Goal: Task Accomplishment & Management: Use online tool/utility

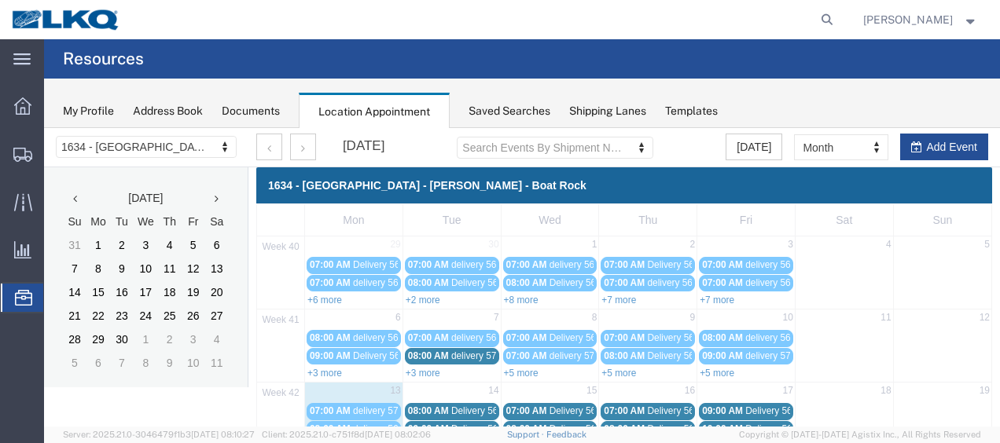
scroll to position [90, 0]
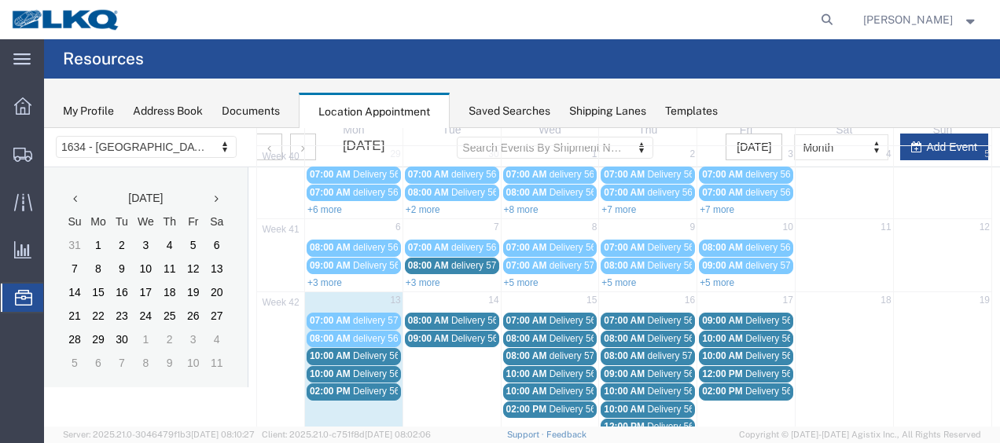
click at [369, 386] on span "Delivery 56743504" at bounding box center [392, 391] width 78 height 11
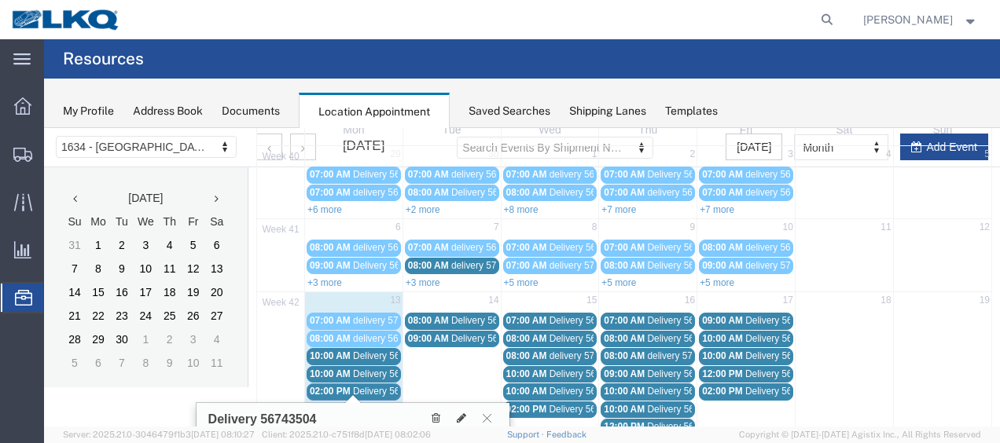
scroll to position [169, 0]
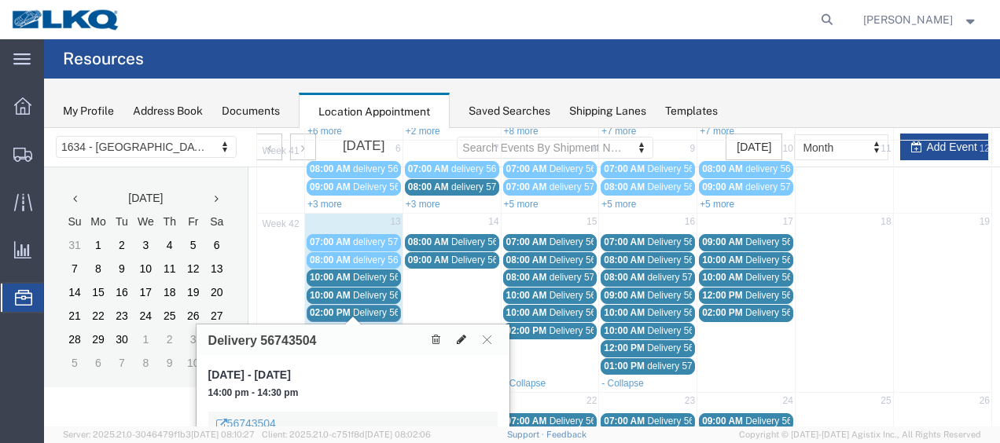
click at [463, 335] on icon at bounding box center [461, 339] width 9 height 11
select select "100"
select select "1"
select select
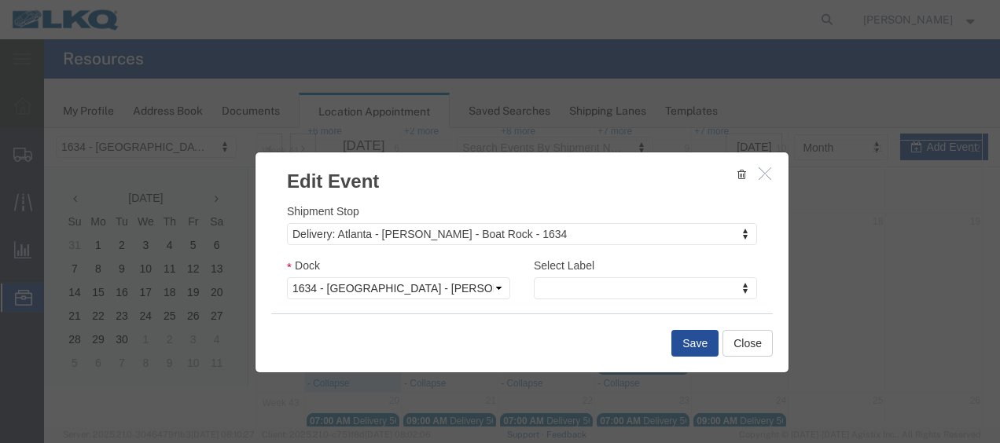
scroll to position [236, 0]
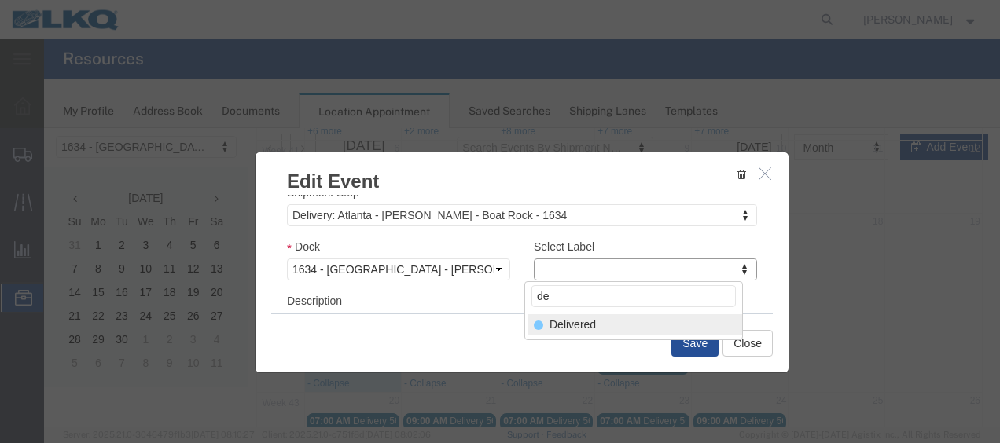
type input "de"
select select "40"
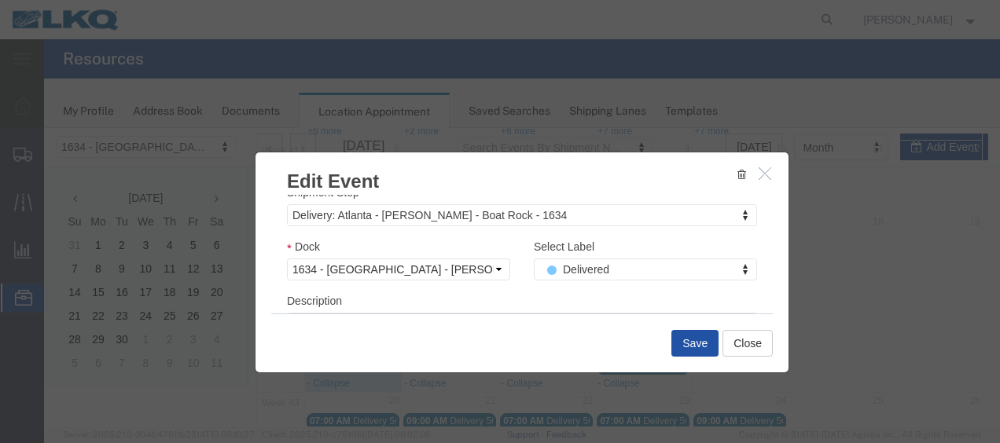
click at [686, 343] on button "Save" at bounding box center [694, 343] width 47 height 27
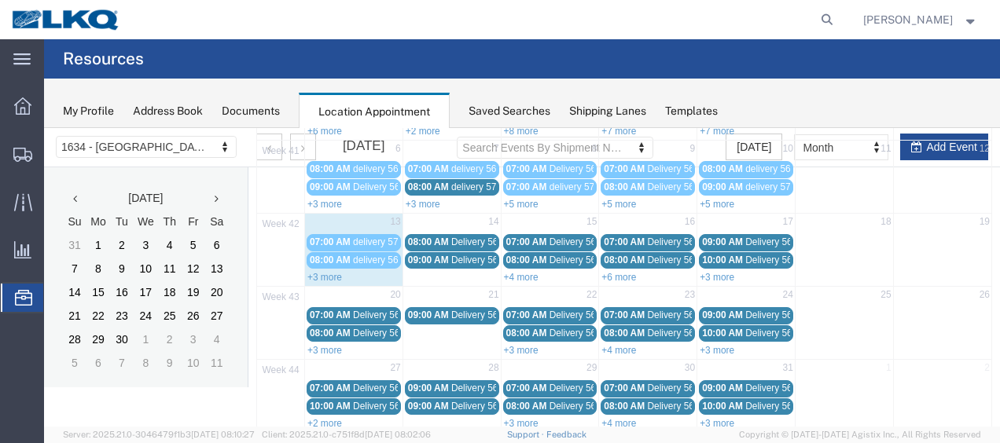
scroll to position [90, 0]
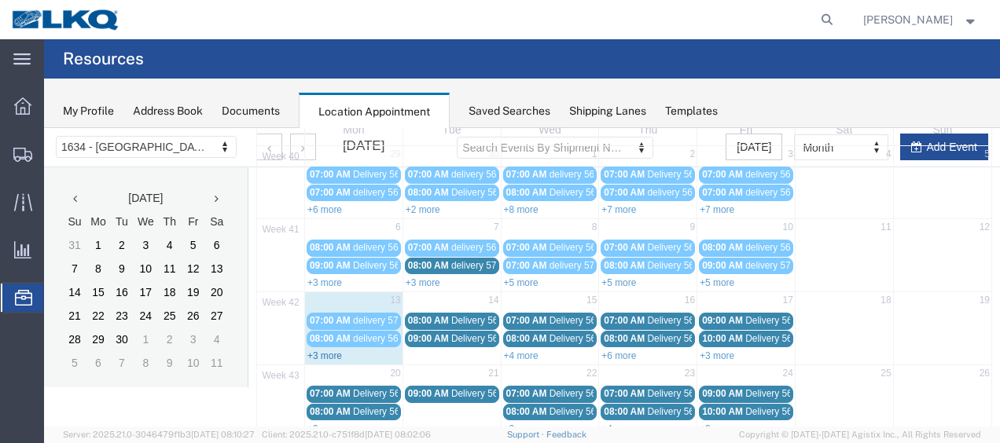
click at [321, 351] on link "+3 more" at bounding box center [324, 356] width 35 height 11
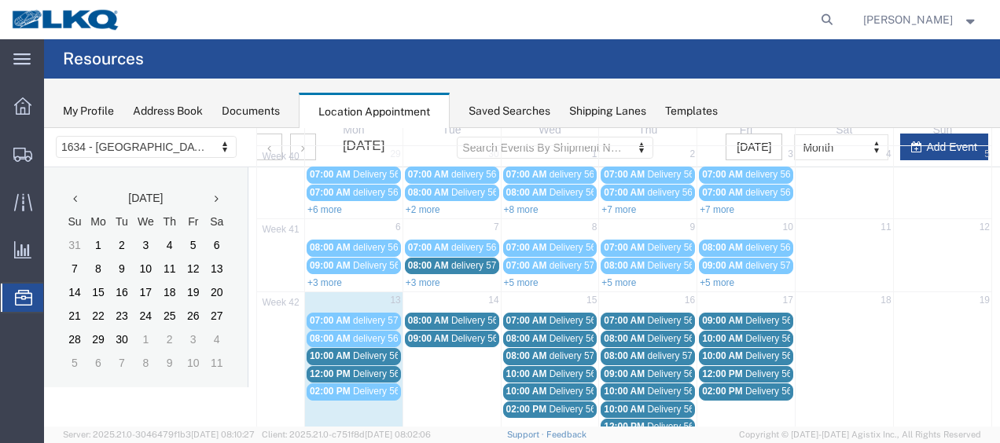
click at [362, 352] on span "Delivery 56712801" at bounding box center [392, 356] width 78 height 11
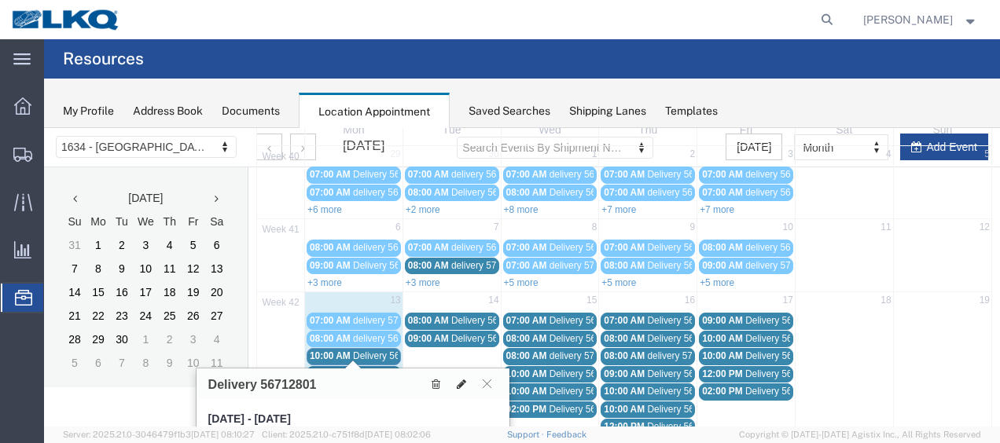
click at [464, 376] on button at bounding box center [461, 384] width 22 height 17
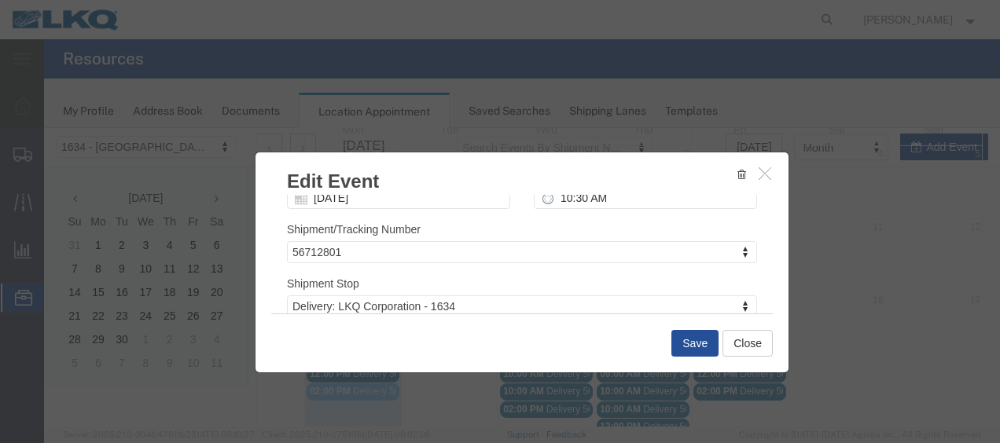
scroll to position [236, 0]
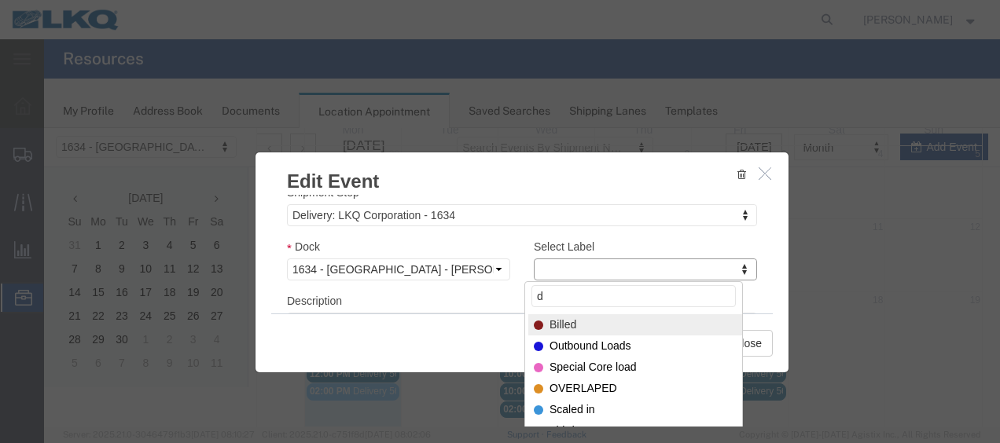
type input "de"
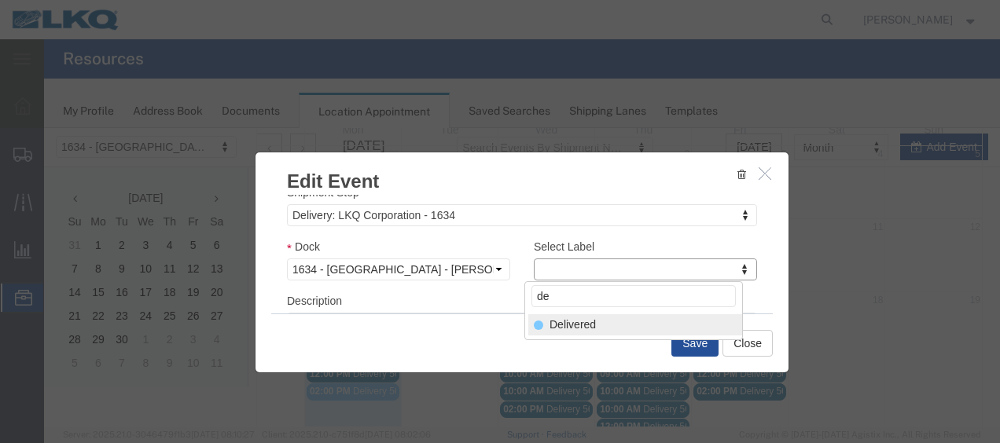
select select "40"
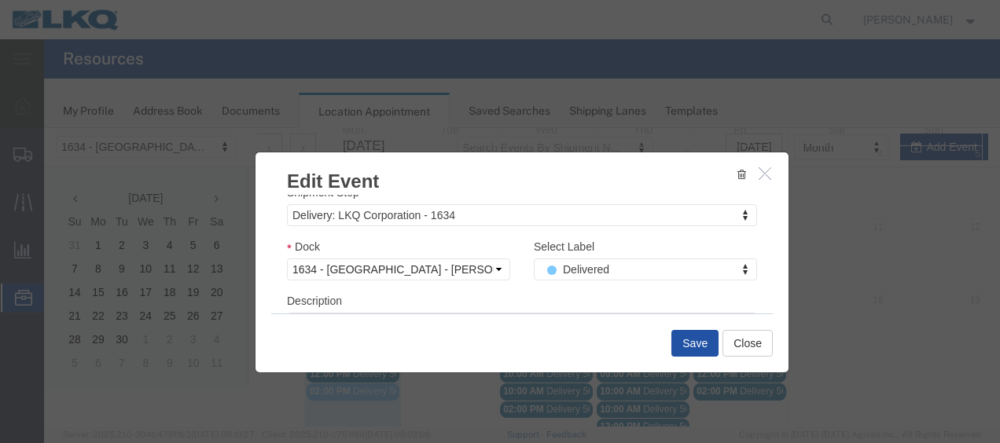
click at [691, 344] on button "Save" at bounding box center [694, 343] width 47 height 27
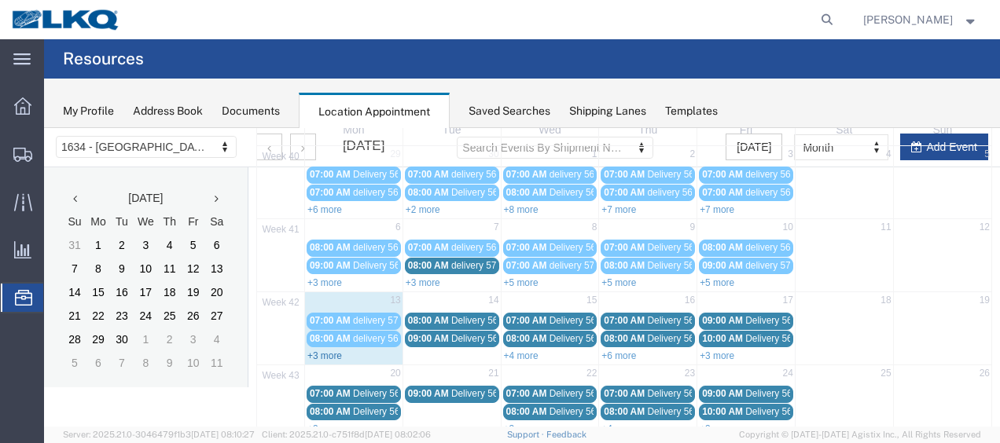
click at [316, 351] on link "+3 more" at bounding box center [324, 356] width 35 height 11
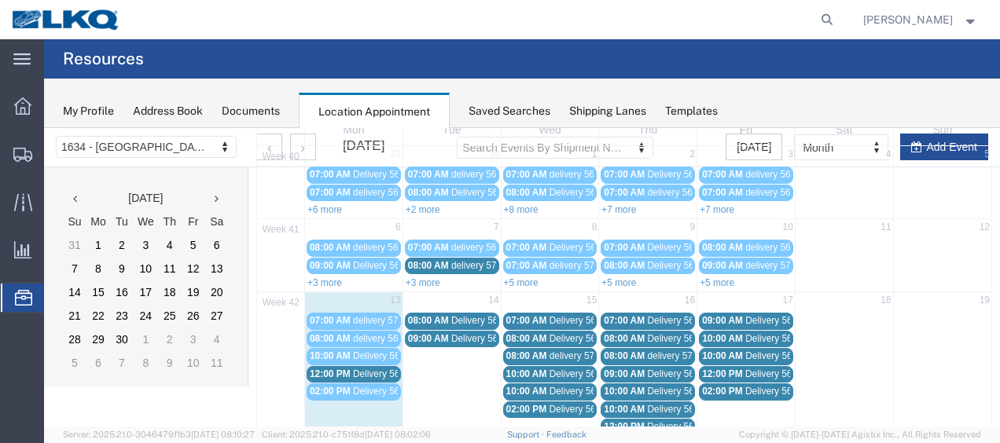
click at [380, 371] on span "Delivery 56729141" at bounding box center [392, 374] width 78 height 11
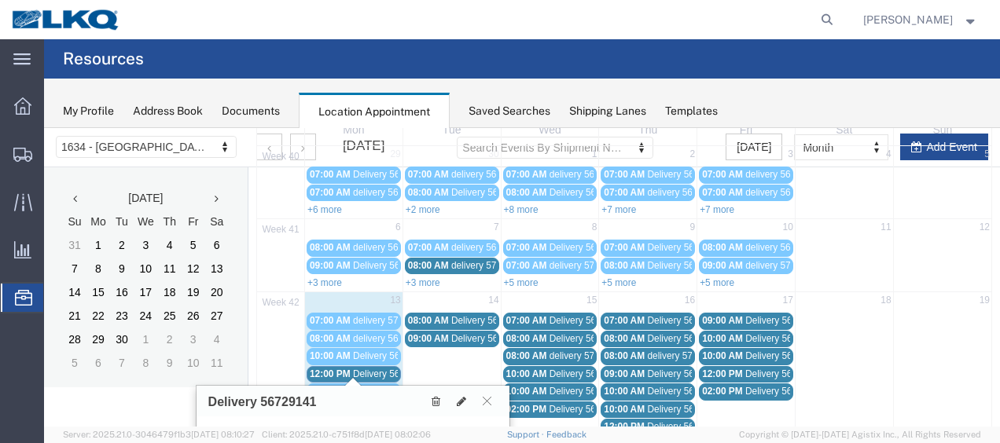
scroll to position [248, 0]
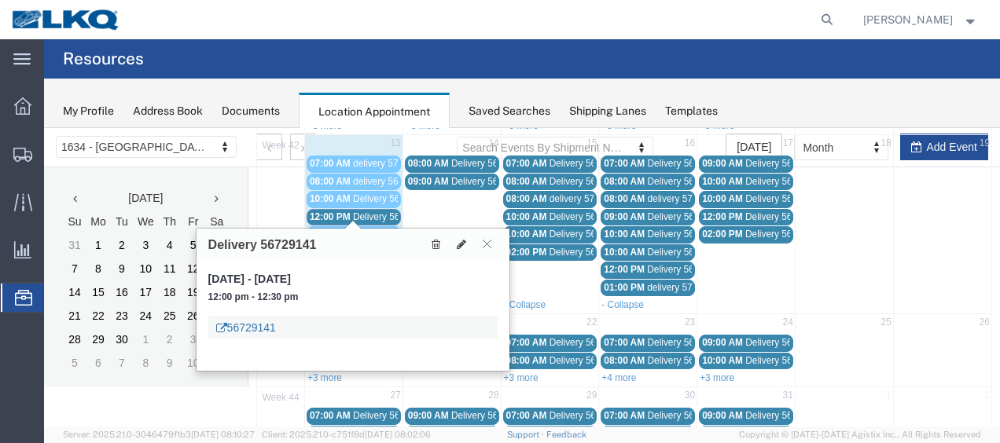
click at [261, 324] on link "56729141" at bounding box center [246, 328] width 60 height 16
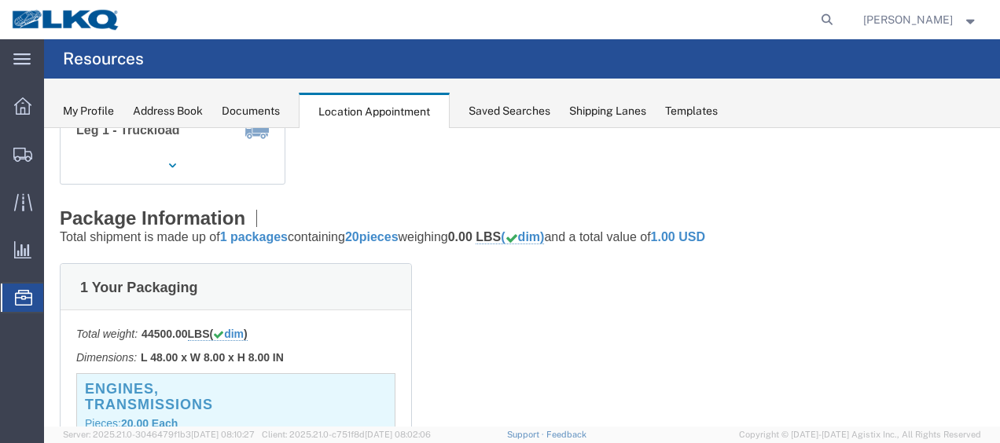
scroll to position [0, 0]
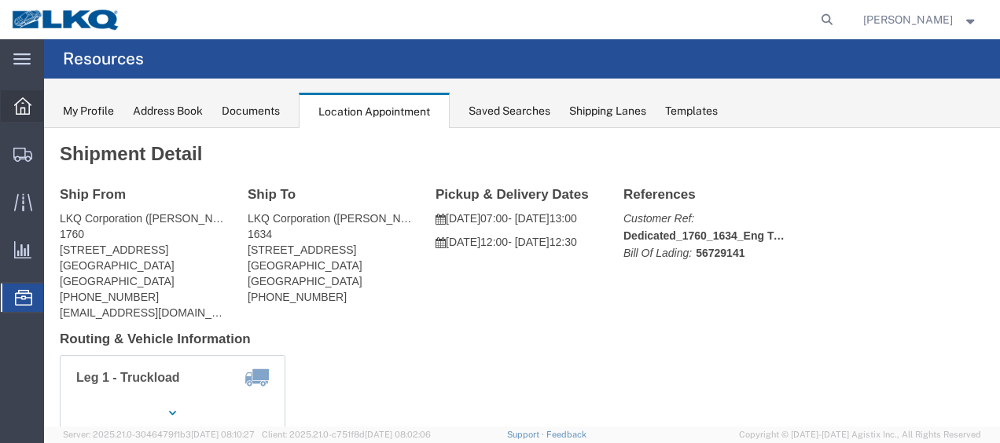
click at [27, 101] on icon at bounding box center [22, 105] width 17 height 17
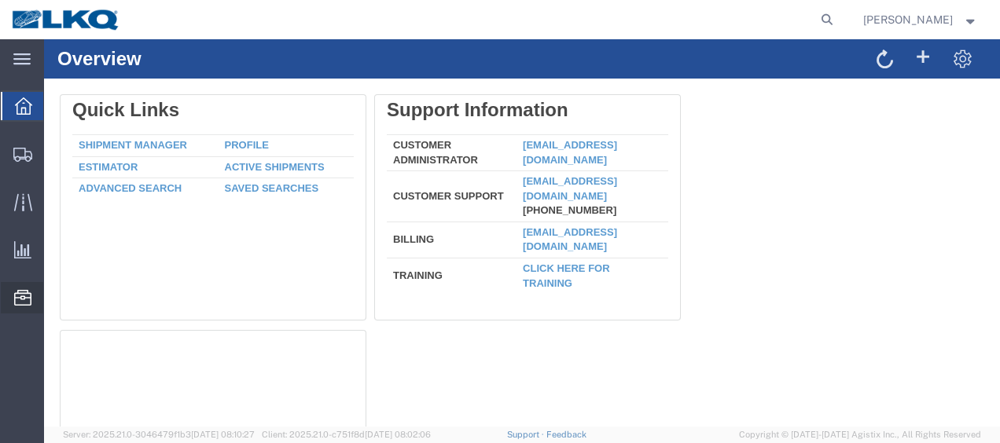
click at [0, 0] on span "Location Appointment" at bounding box center [0, 0] width 0 height 0
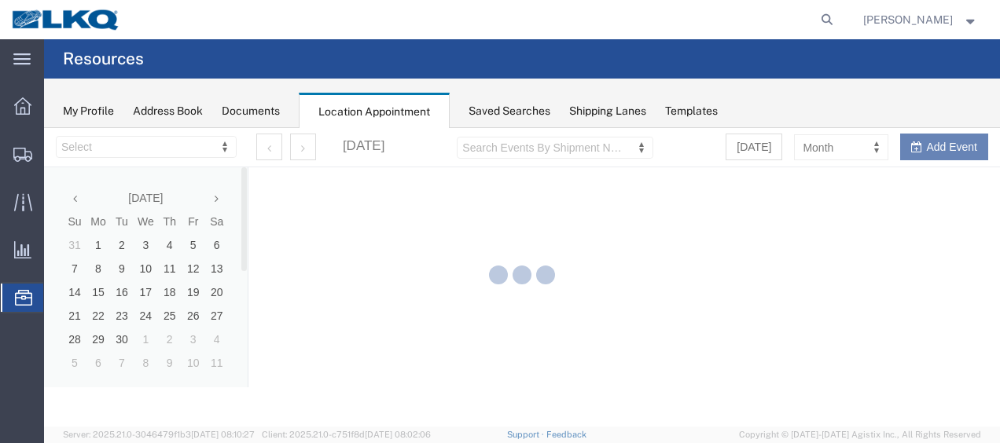
select select "28712"
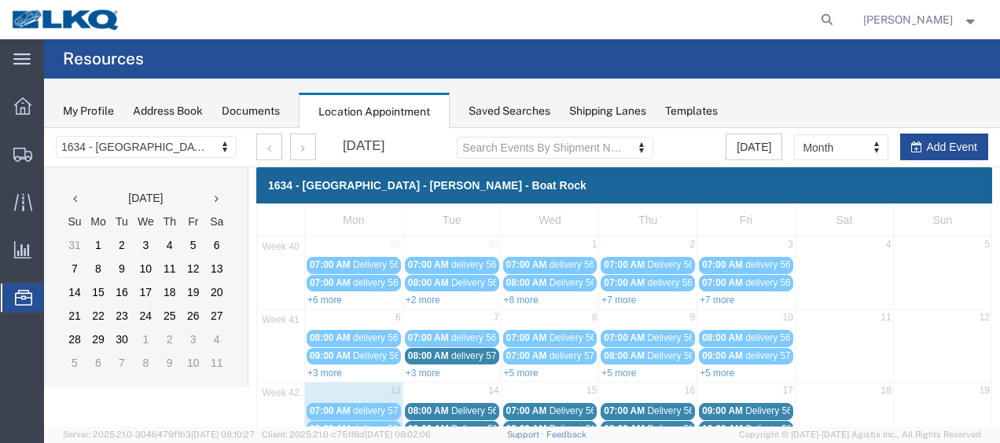
scroll to position [79, 0]
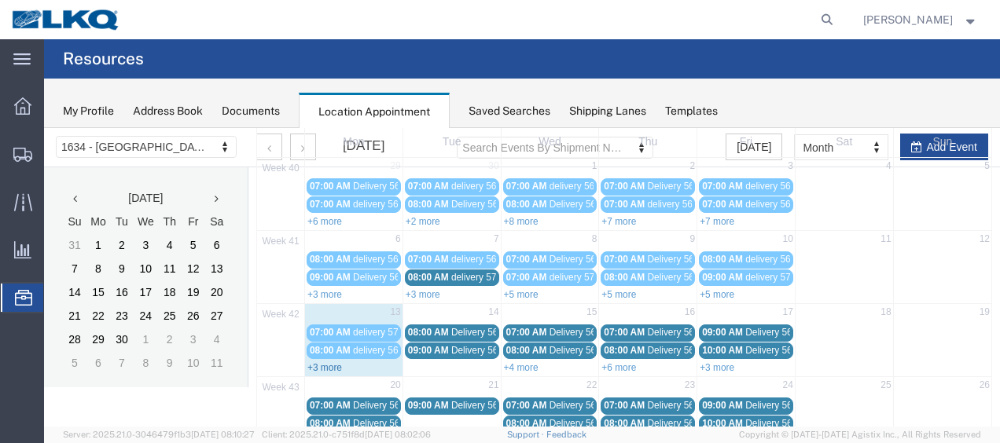
click at [316, 363] on link "+3 more" at bounding box center [324, 367] width 35 height 11
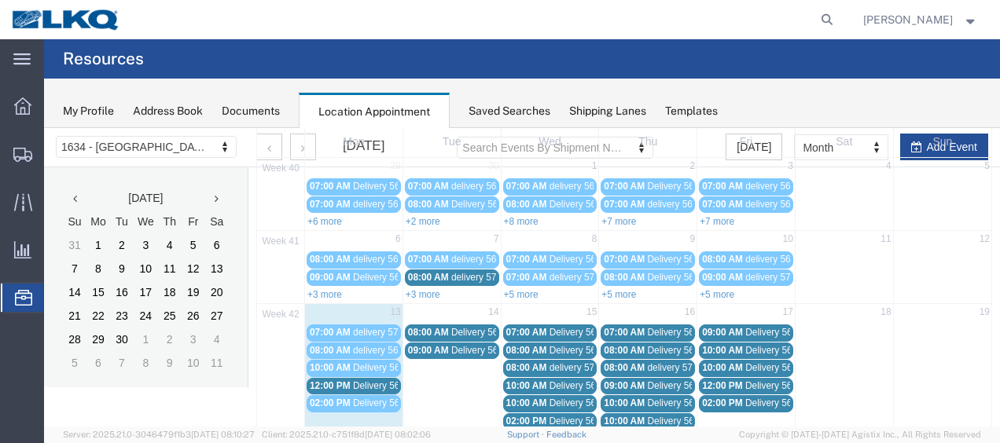
click at [655, 231] on td "9" at bounding box center [648, 241] width 98 height 20
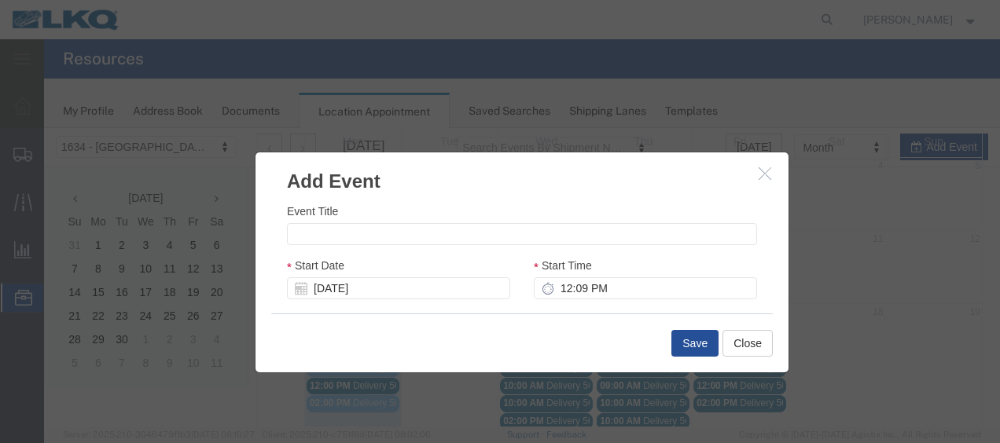
click at [762, 172] on icon "button" at bounding box center [764, 173] width 13 height 13
